Goal: Task Accomplishment & Management: Manage account settings

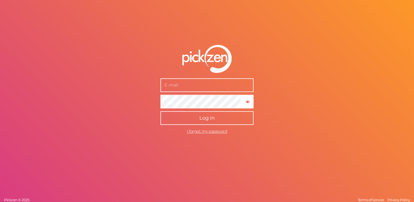
type input "[PERSON_NAME][EMAIL_ADDRESS][PERSON_NAME][DOMAIN_NAME]"
click at [207, 120] on span "Log in" at bounding box center [206, 118] width 15 height 6
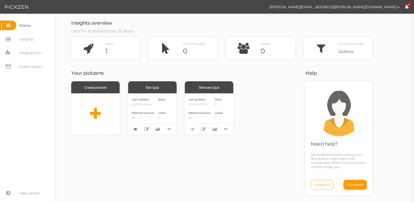
click at [408, 7] on icon at bounding box center [406, 7] width 4 height 4
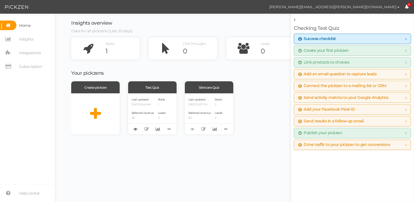
click at [388, 8] on span "[PERSON_NAME][EMAIL_ADDRESS][PERSON_NAME][DOMAIN_NAME]" at bounding box center [332, 7] width 127 height 4
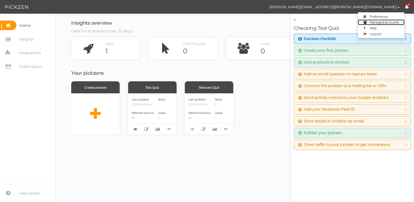
click at [383, 21] on span "Managed accounts" at bounding box center [383, 22] width 29 height 4
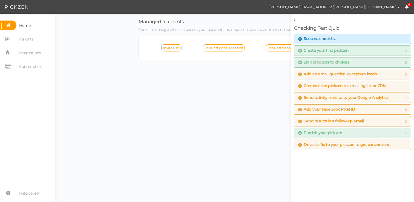
click at [405, 8] on icon at bounding box center [406, 7] width 4 height 4
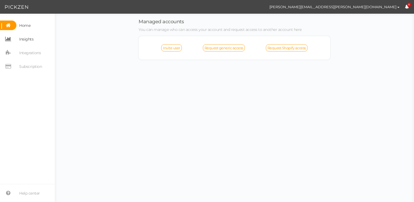
click at [34, 38] on link "Insights" at bounding box center [27, 39] width 55 height 10
select select "14023"
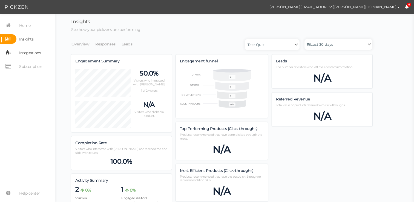
scroll to position [292, 301]
click at [33, 54] on span "Integrations" at bounding box center [30, 52] width 22 height 9
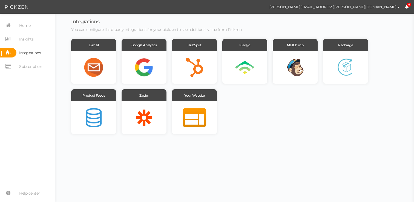
click at [31, 72] on nav "Home Insights Integrations Subscription" at bounding box center [27, 48] width 55 height 55
click at [31, 68] on span "Subscription" at bounding box center [30, 66] width 23 height 9
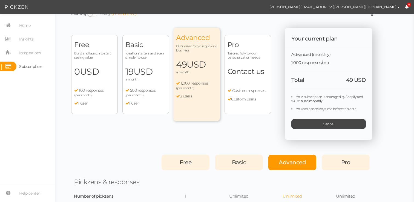
scroll to position [10, 0]
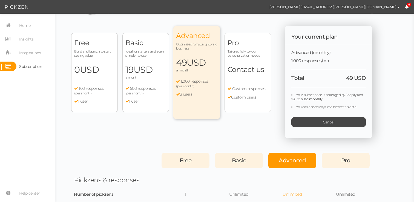
click at [331, 127] on div "Advanced (monthly) 1,000 responses/mo Total 49 USD Your subscription is managed…" at bounding box center [329, 91] width 88 height 94
click at [331, 123] on span "Cancel" at bounding box center [328, 122] width 11 height 4
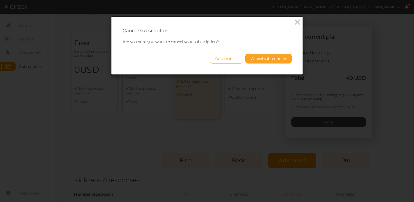
click at [270, 56] on button "Cancel subscription" at bounding box center [268, 59] width 46 height 10
